Goal: Navigation & Orientation: Find specific page/section

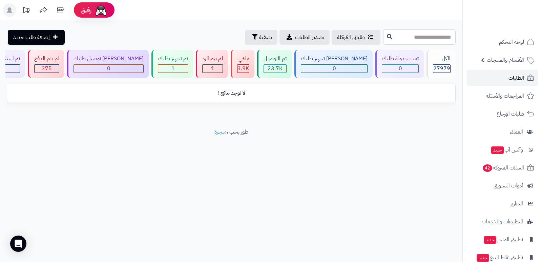
click at [520, 80] on span "الطلبات" at bounding box center [516, 77] width 16 height 9
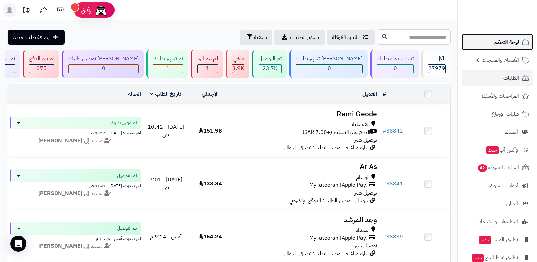
click at [510, 40] on span "لوحة التحكم" at bounding box center [506, 41] width 25 height 9
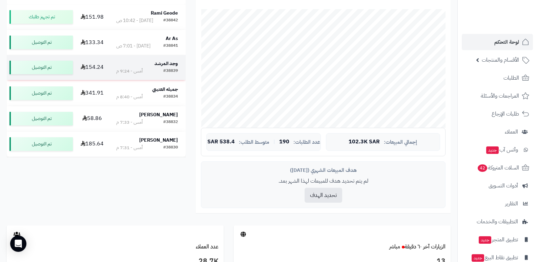
scroll to position [135, 0]
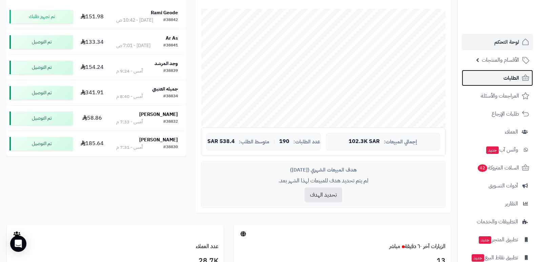
click at [513, 82] on span "الطلبات" at bounding box center [511, 77] width 16 height 9
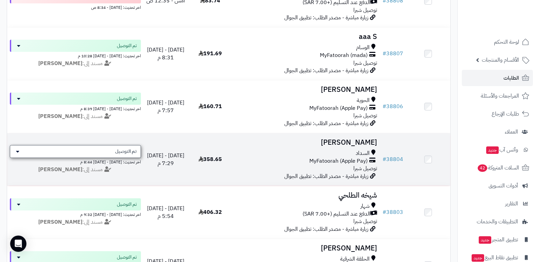
scroll to position [1185, 0]
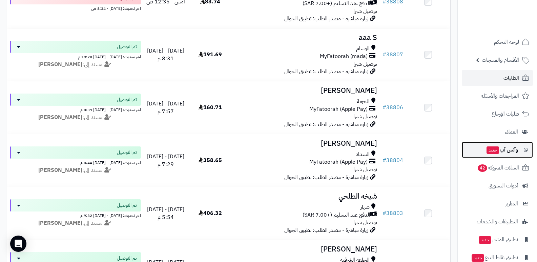
click at [512, 151] on span "وآتس آب جديد" at bounding box center [501, 149] width 32 height 9
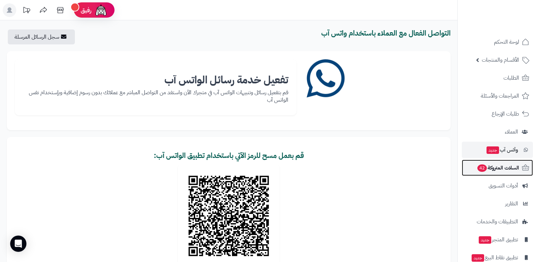
click at [503, 166] on span "السلات المتروكة 42" at bounding box center [497, 167] width 42 height 9
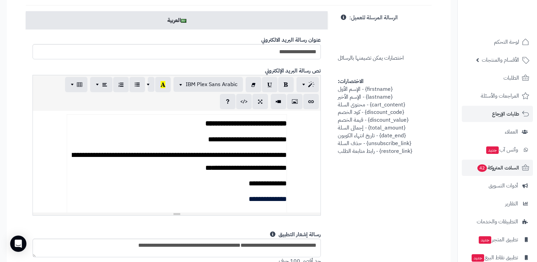
scroll to position [169, 0]
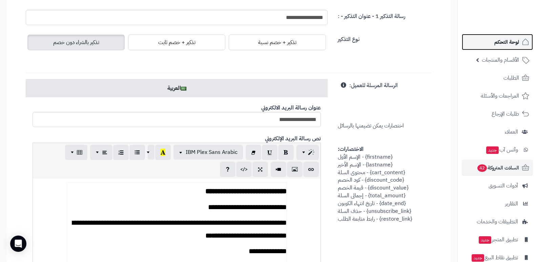
click at [504, 47] on link "لوحة التحكم" at bounding box center [496, 42] width 71 height 16
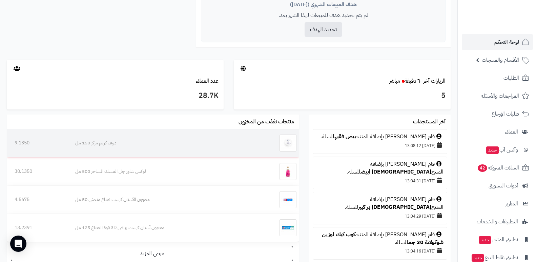
scroll to position [339, 0]
